Goal: Navigation & Orientation: Find specific page/section

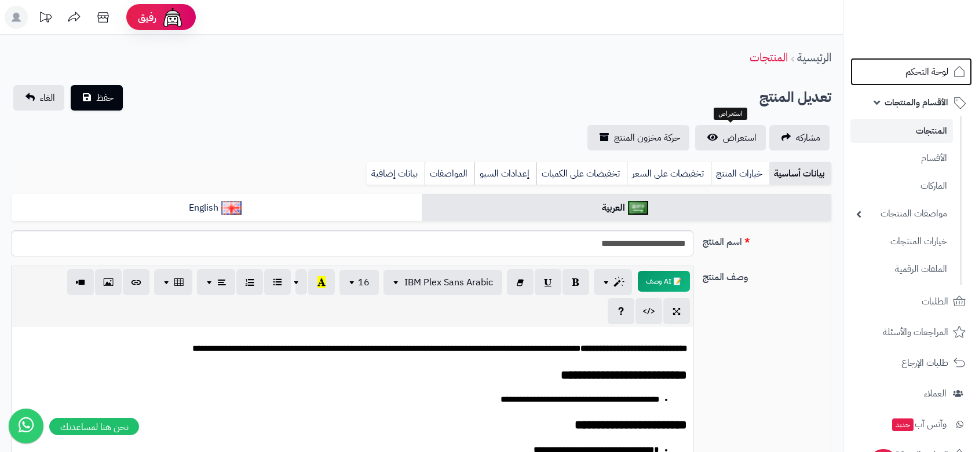
click at [941, 68] on span "لوحة التحكم" at bounding box center [927, 72] width 43 height 16
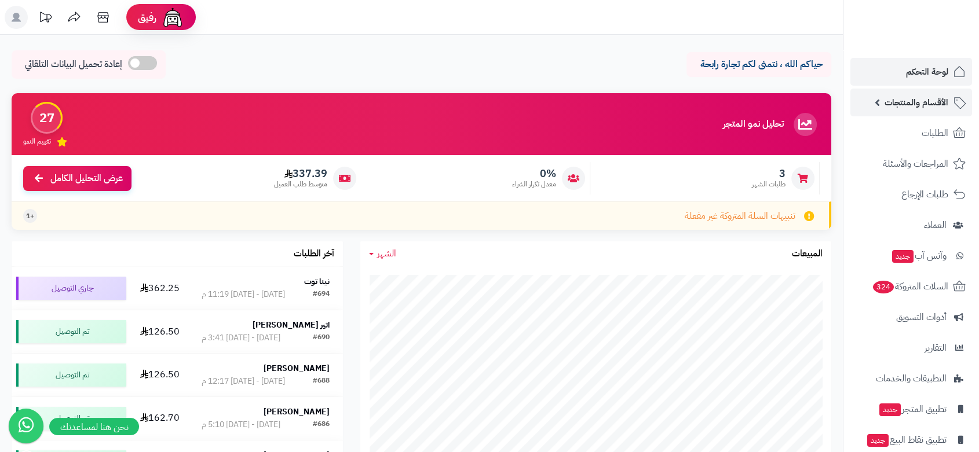
click at [896, 94] on span "الأقسام والمنتجات" at bounding box center [917, 102] width 64 height 16
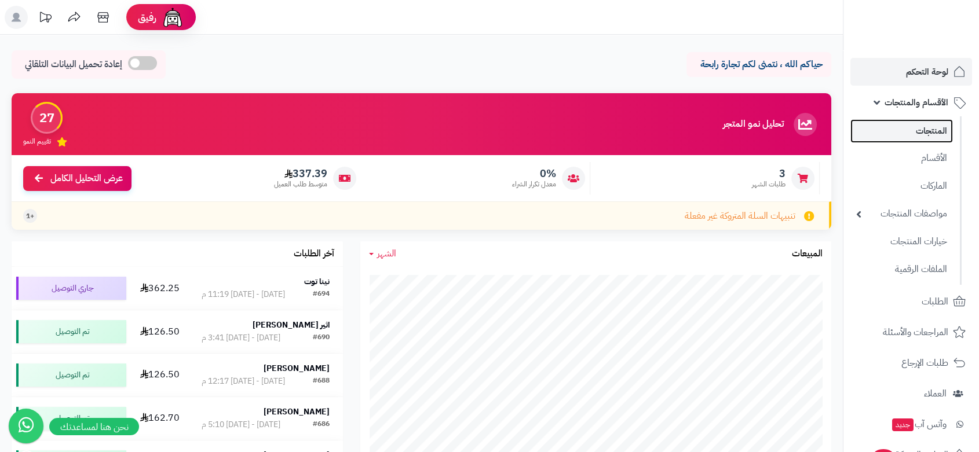
click at [932, 129] on link "المنتجات" at bounding box center [901, 131] width 103 height 24
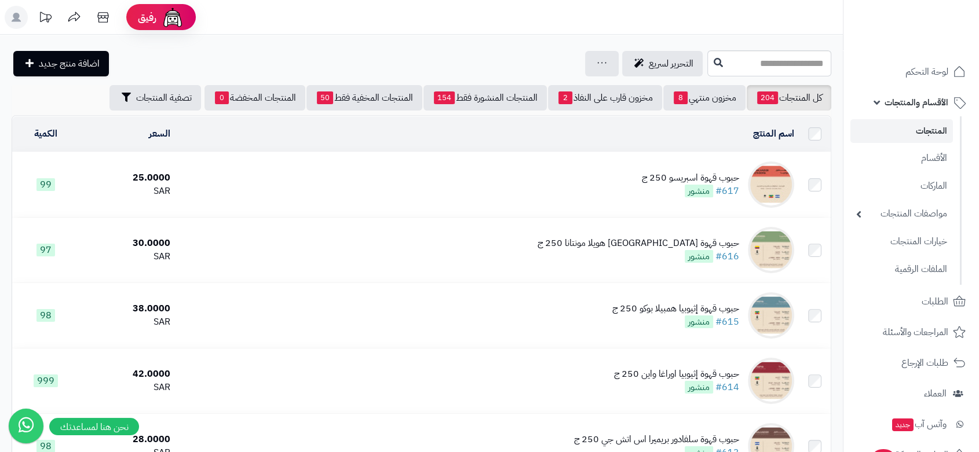
click at [922, 103] on span "الأقسام والمنتجات" at bounding box center [917, 102] width 64 height 16
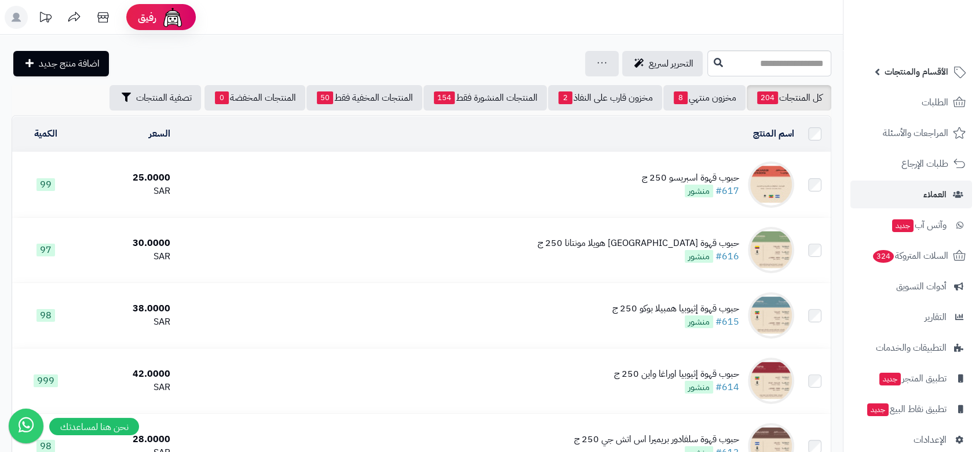
scroll to position [46, 0]
